Goal: Check status: Check status

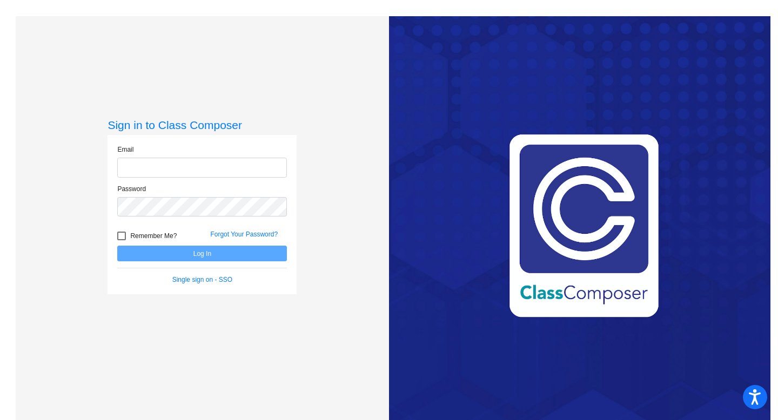
type input "[EMAIL_ADDRESS][DOMAIN_NAME]"
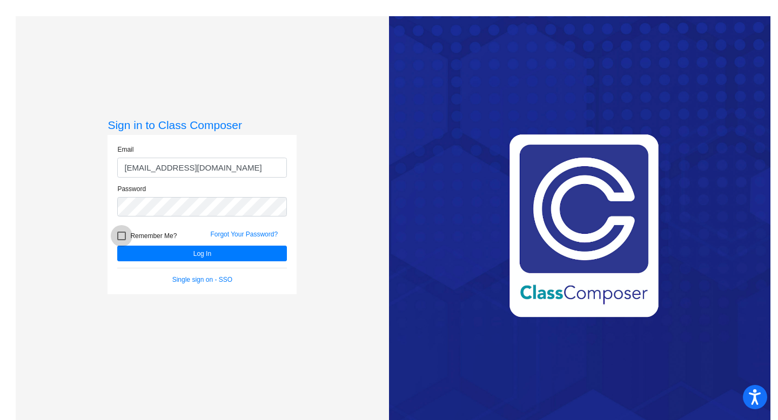
click at [124, 241] on label "Remember Me?" at bounding box center [146, 235] width 59 height 13
click at [121, 241] on input "Remember Me?" at bounding box center [121, 240] width 1 height 1
checkbox input "true"
click at [161, 254] on button "Log In" at bounding box center [202, 254] width 170 height 16
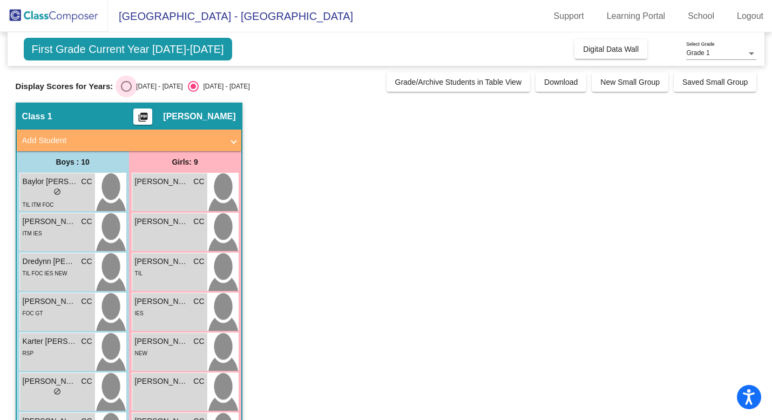
click at [121, 85] on div "Select an option" at bounding box center [126, 86] width 11 height 11
click at [126, 92] on input "[DATE] - [DATE]" at bounding box center [126, 92] width 1 height 1
radio input "true"
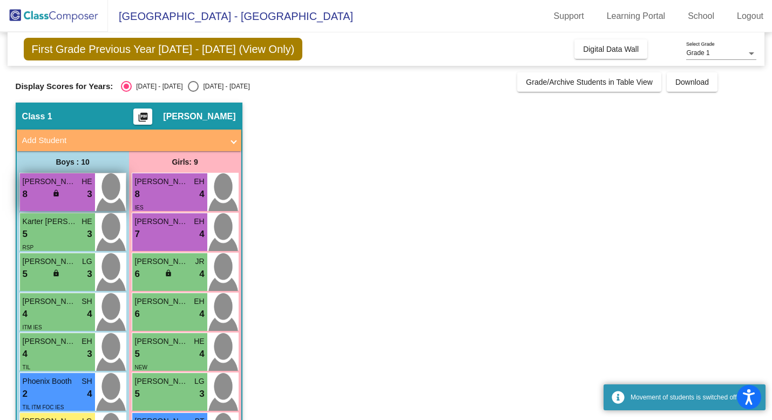
click at [67, 184] on span "[PERSON_NAME]" at bounding box center [50, 181] width 54 height 11
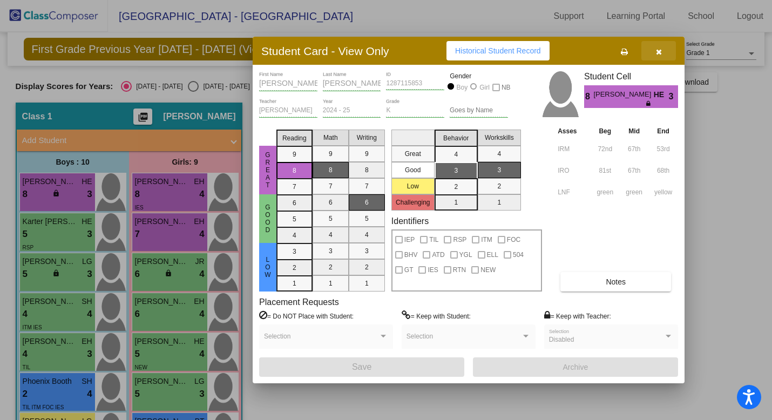
click at [660, 51] on icon "button" at bounding box center [659, 52] width 6 height 8
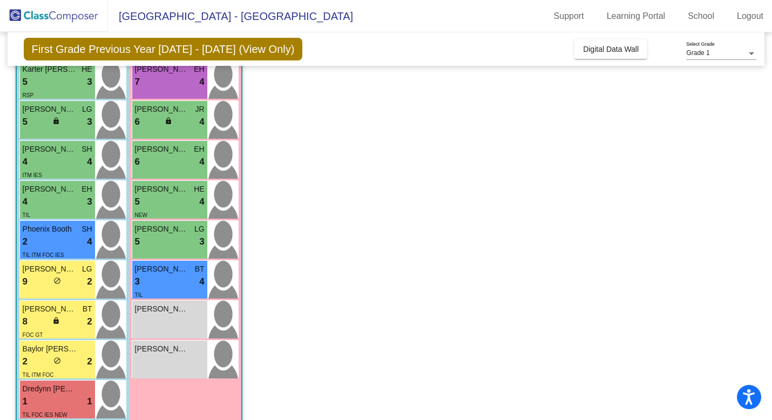
scroll to position [170, 0]
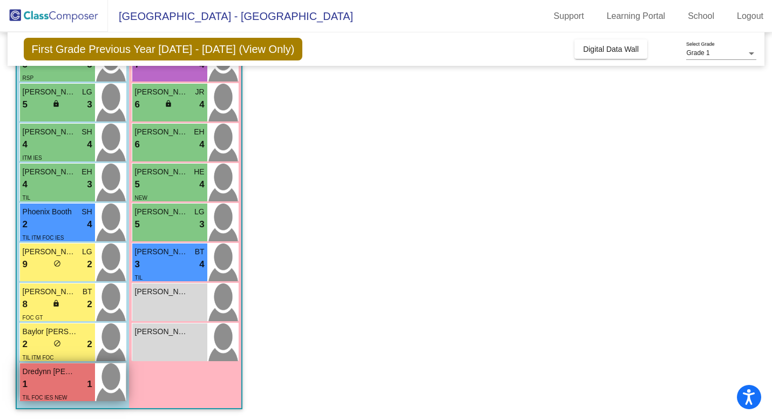
click at [51, 388] on div "1 lock do_not_disturb_alt 1" at bounding box center [58, 384] width 70 height 14
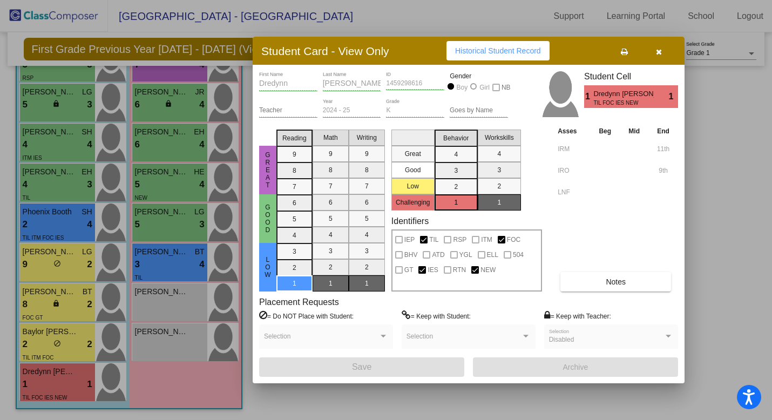
scroll to position [0, 0]
click at [659, 54] on icon "button" at bounding box center [659, 52] width 6 height 8
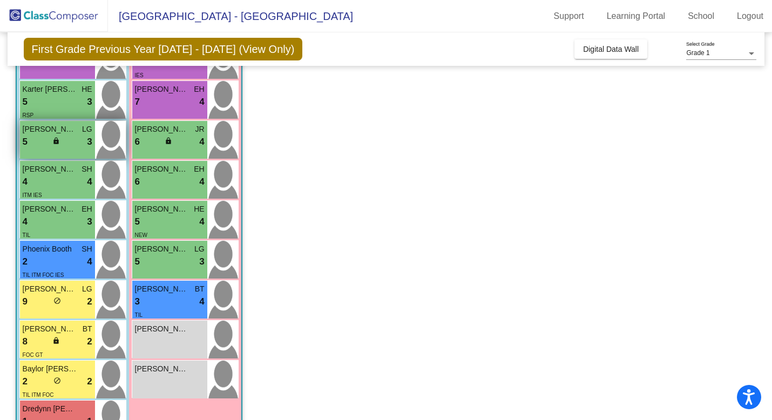
scroll to position [133, 0]
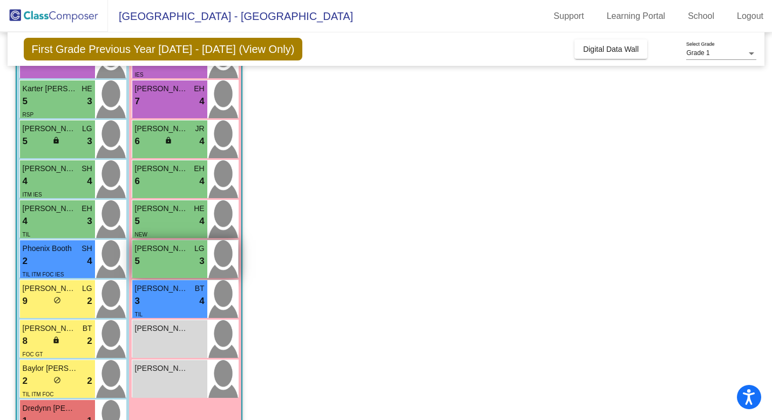
click at [198, 263] on div "5 lock do_not_disturb_alt 3" at bounding box center [170, 261] width 70 height 14
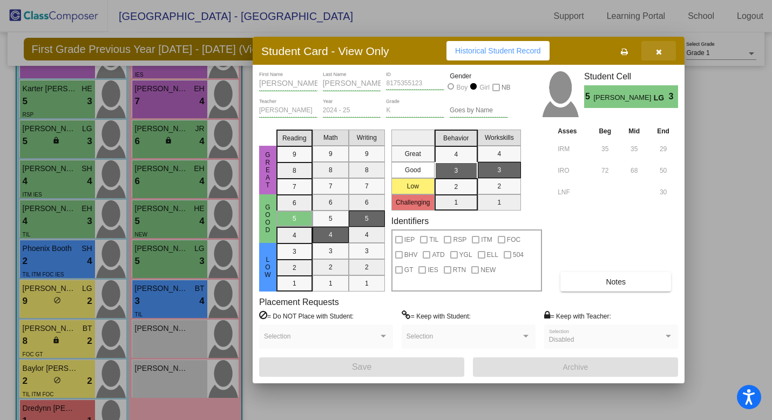
click at [659, 50] on icon "button" at bounding box center [659, 52] width 6 height 8
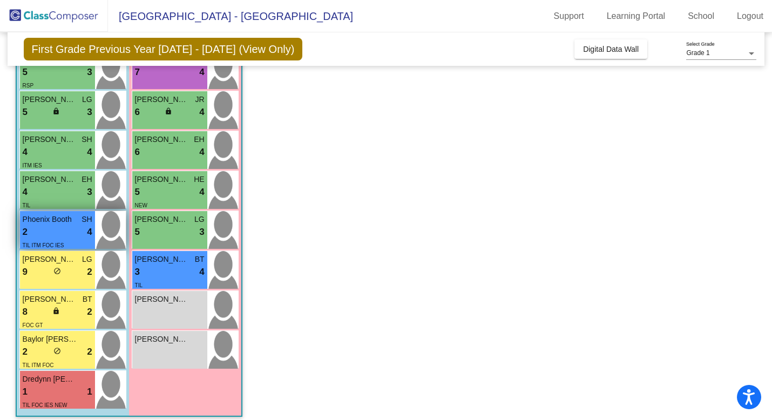
scroll to position [164, 0]
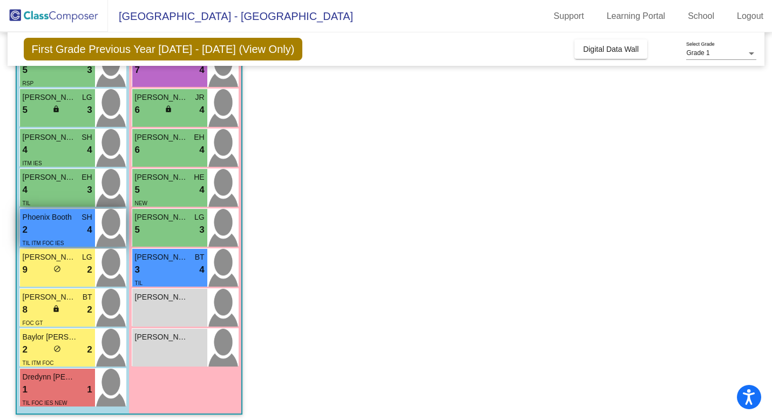
click at [46, 227] on div "2 lock do_not_disturb_alt 4" at bounding box center [58, 230] width 70 height 14
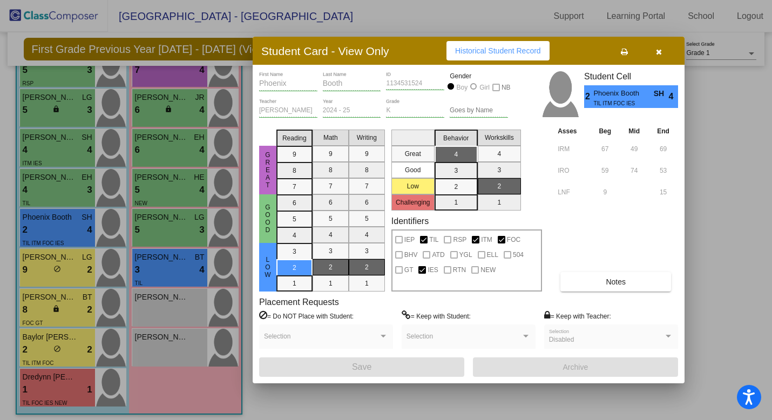
click at [662, 52] on button "button" at bounding box center [658, 50] width 35 height 19
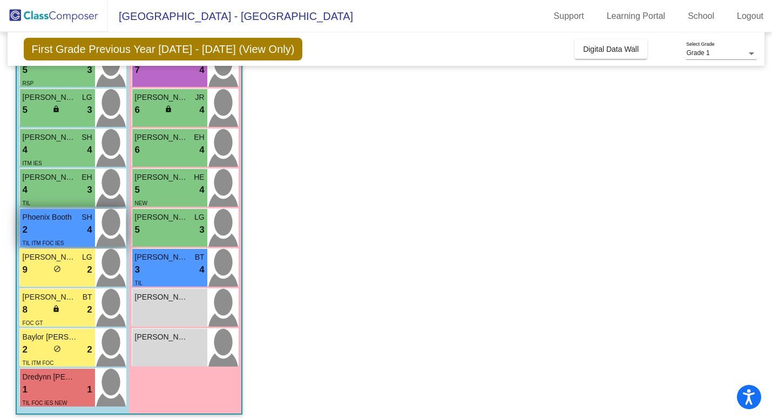
click at [47, 234] on div "2 lock do_not_disturb_alt 4" at bounding box center [58, 230] width 70 height 14
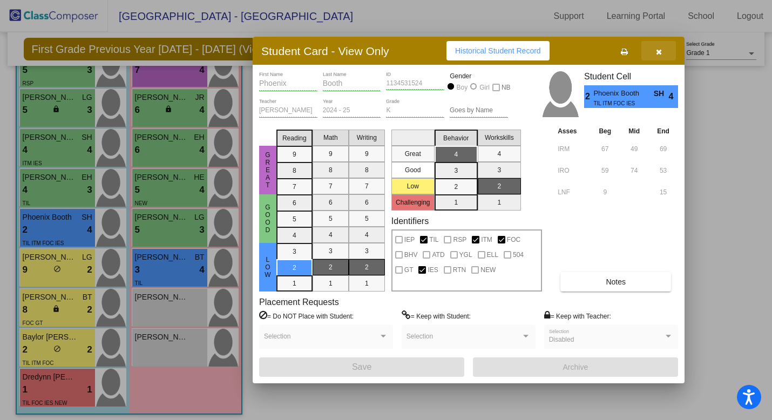
click at [656, 58] on button "button" at bounding box center [658, 50] width 35 height 19
